Goal: Information Seeking & Learning: Learn about a topic

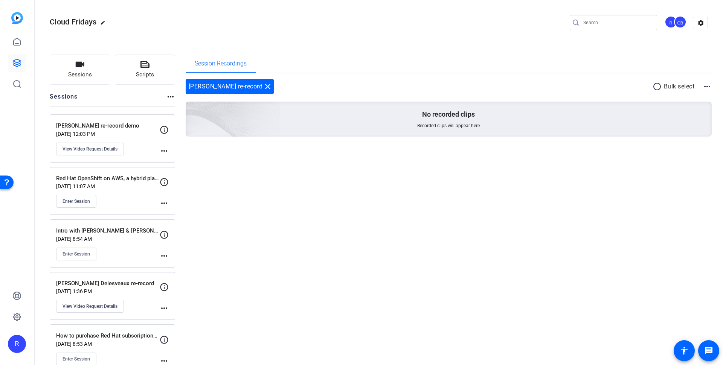
click at [86, 129] on p "[PERSON_NAME] re-record demo" at bounding box center [107, 126] width 103 height 9
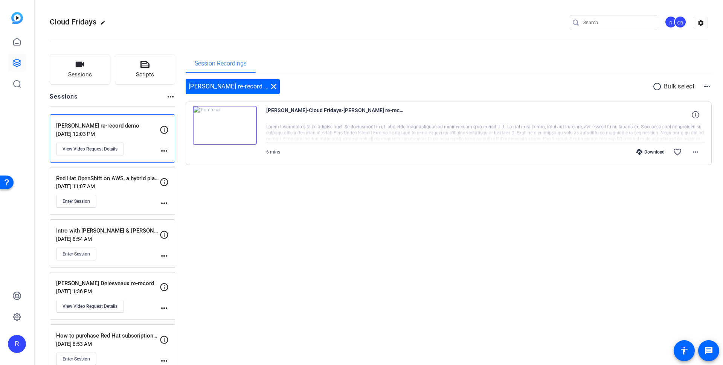
click at [610, 111] on div "[PERSON_NAME]-Cloud Fridays-[PERSON_NAME] re-record demo-1760098320188-screen" at bounding box center [485, 115] width 438 height 18
click at [699, 152] on mat-icon "more_horiz" at bounding box center [695, 152] width 9 height 9
click at [279, 111] on div at bounding box center [361, 182] width 723 height 365
click at [232, 136] on img at bounding box center [225, 125] width 64 height 39
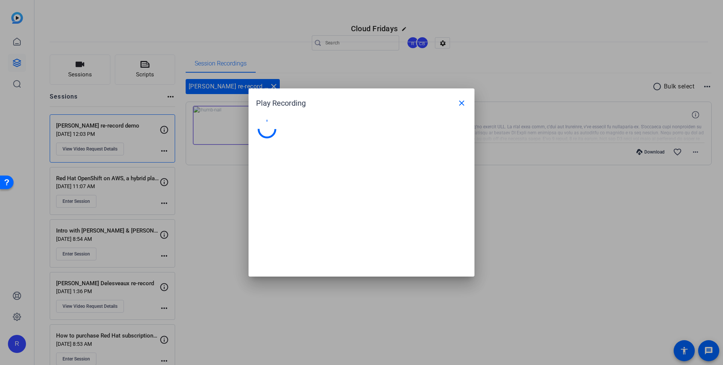
click at [232, 136] on div at bounding box center [361, 182] width 723 height 365
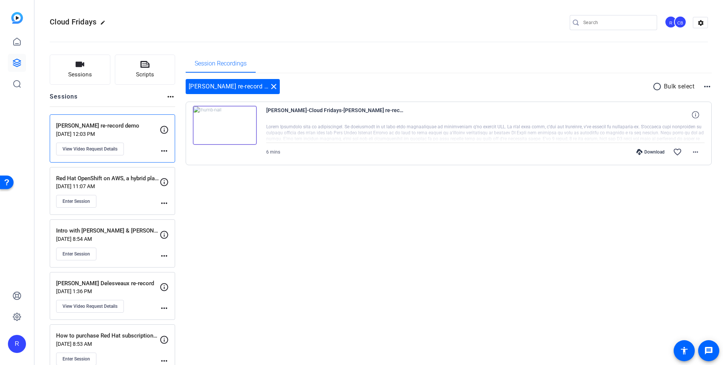
click at [232, 134] on img at bounding box center [225, 125] width 64 height 39
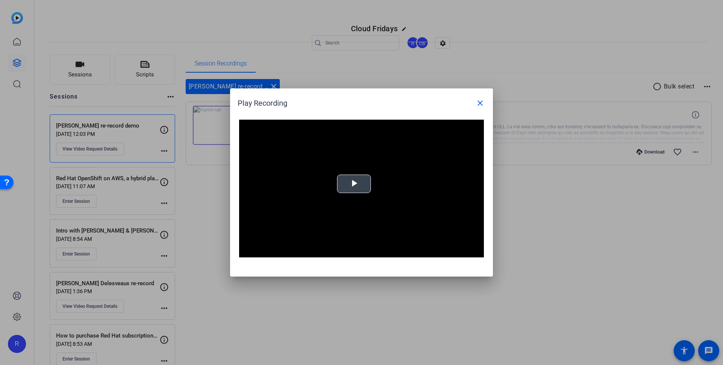
click at [354, 184] on span "Video Player" at bounding box center [354, 184] width 0 height 0
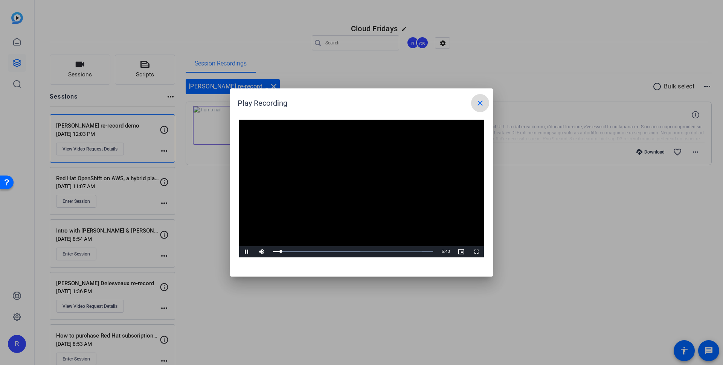
click at [478, 105] on mat-icon "close" at bounding box center [479, 103] width 9 height 9
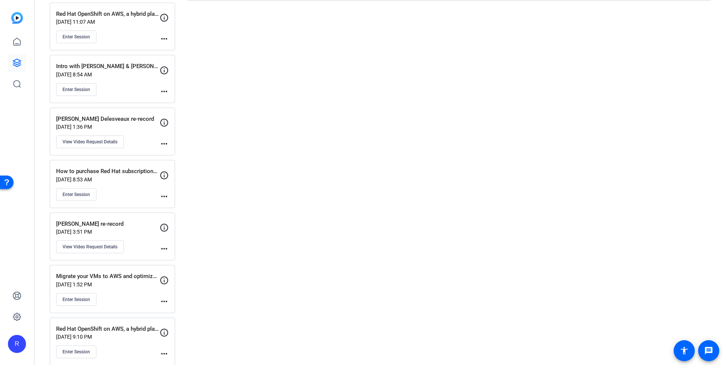
scroll to position [168, 0]
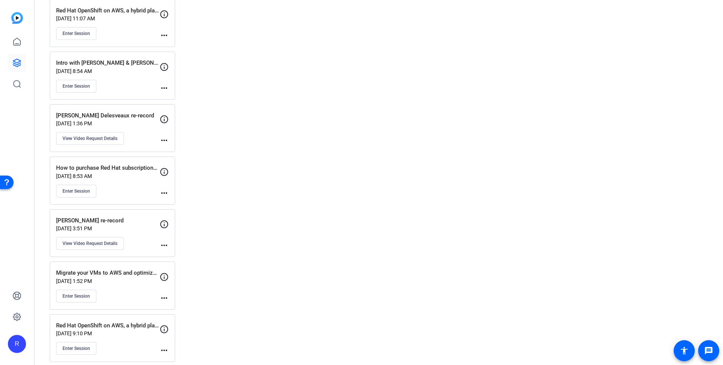
click at [95, 225] on p "[DATE] 3:51 PM" at bounding box center [107, 228] width 103 height 6
click at [113, 225] on p "[DATE] 3:51 PM" at bounding box center [107, 228] width 103 height 6
click at [122, 216] on p "[PERSON_NAME] re-record" at bounding box center [107, 220] width 103 height 9
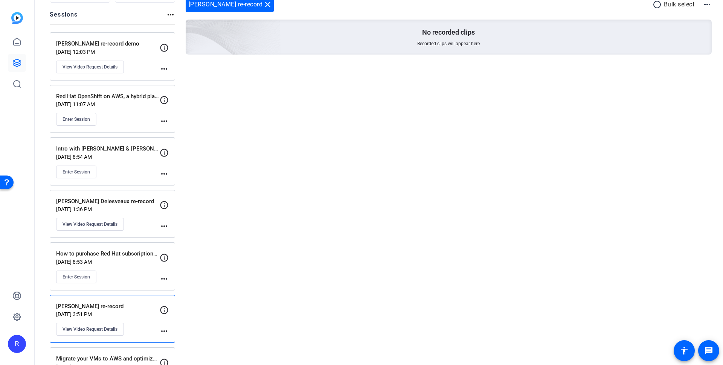
scroll to position [0, 0]
